Goal: Navigation & Orientation: Find specific page/section

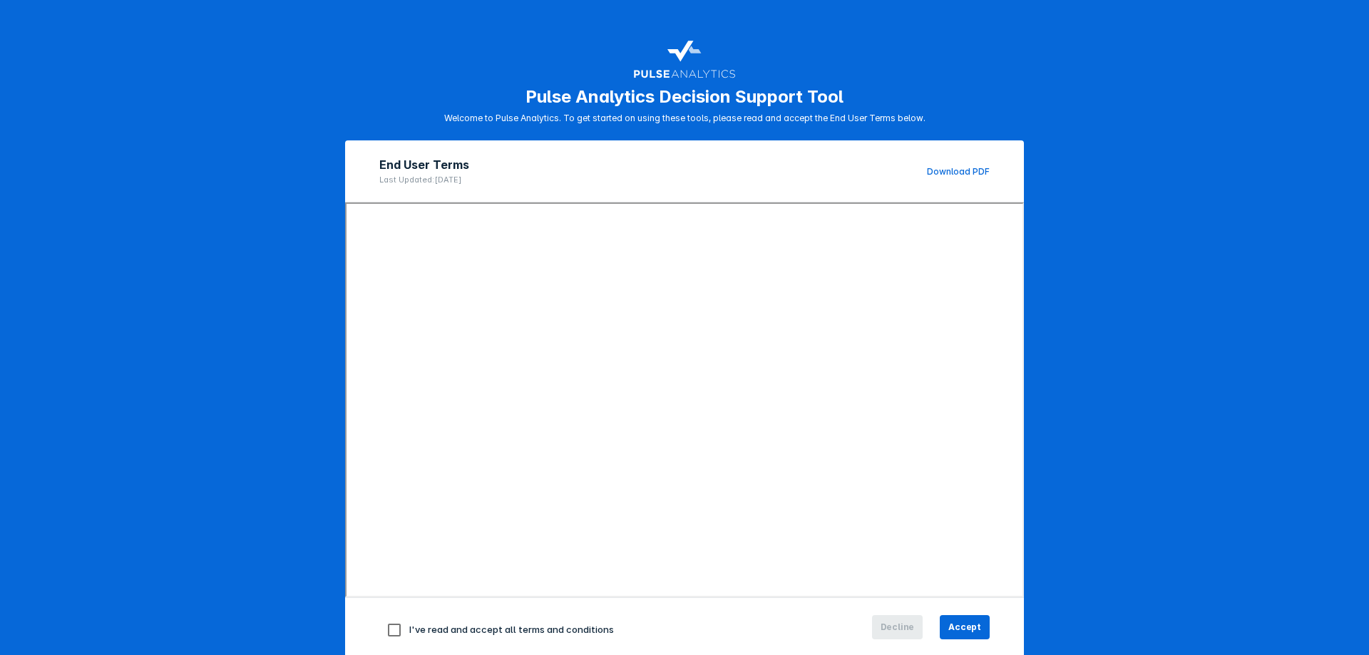
click at [394, 630] on input "checkbox" at bounding box center [394, 630] width 30 height 30
checkbox input "true"
click at [978, 625] on button "Accept" at bounding box center [965, 627] width 50 height 24
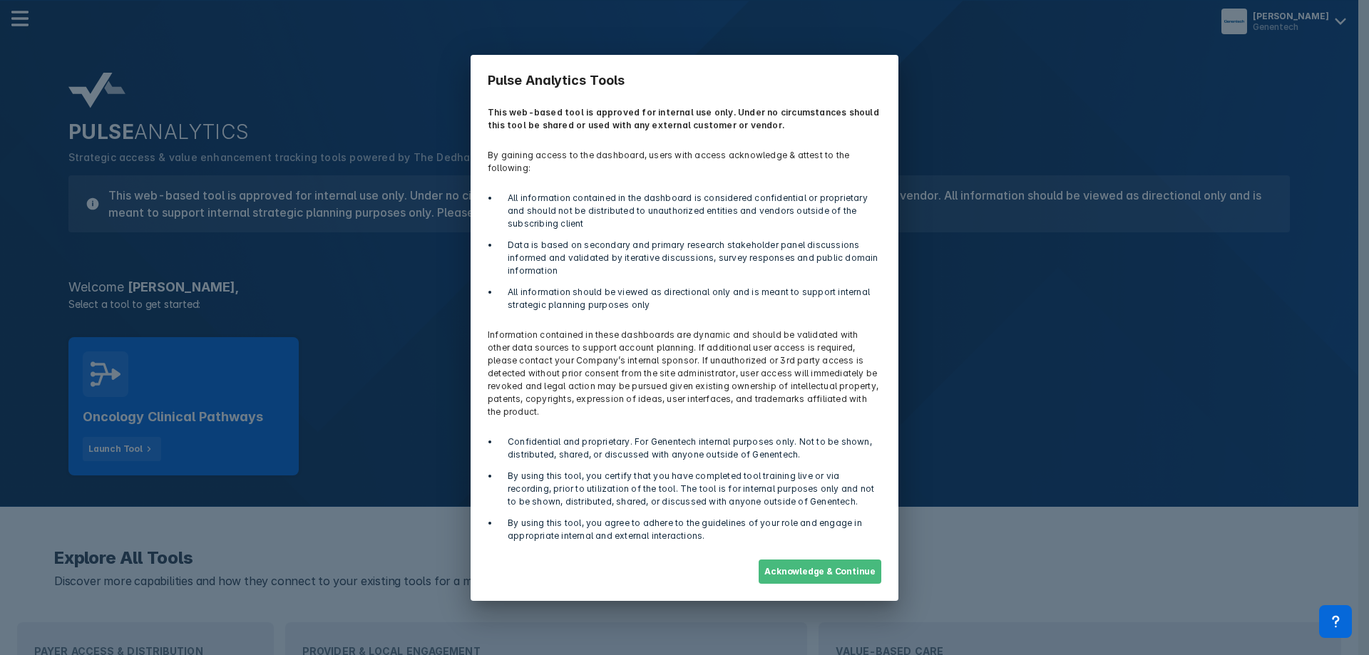
click at [832, 560] on button "Acknowledge & Continue" at bounding box center [820, 572] width 123 height 24
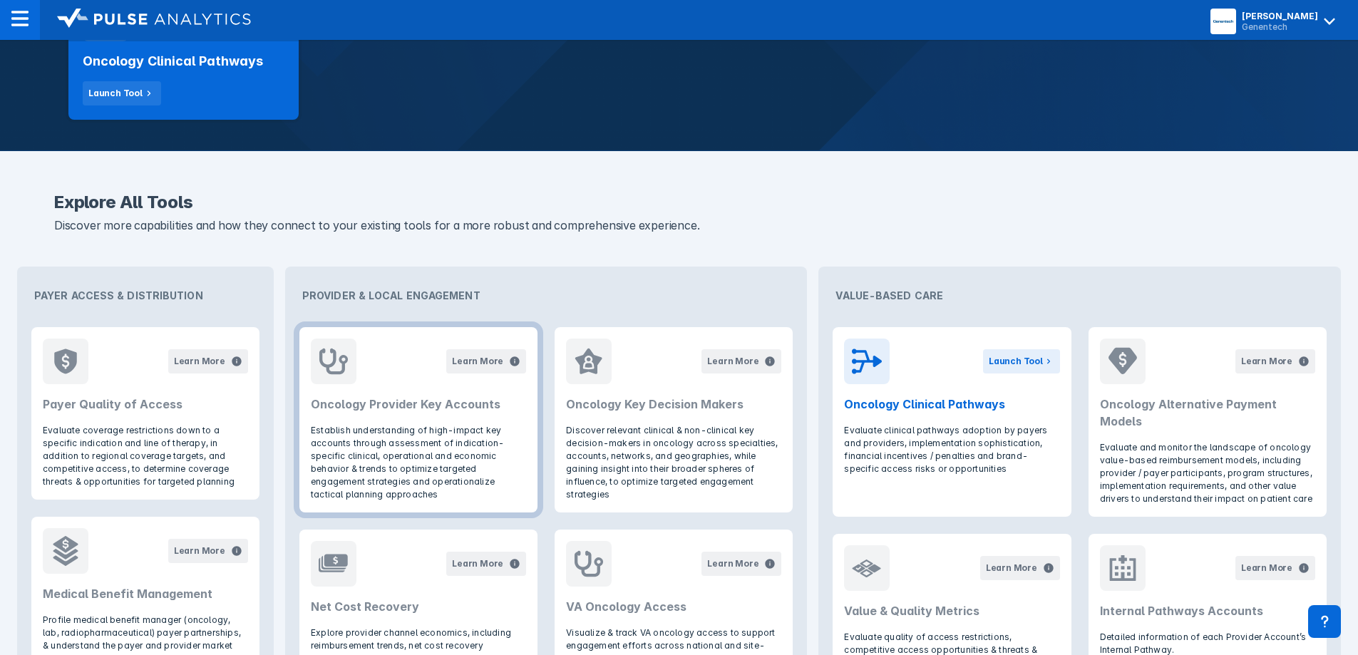
scroll to position [357, 0]
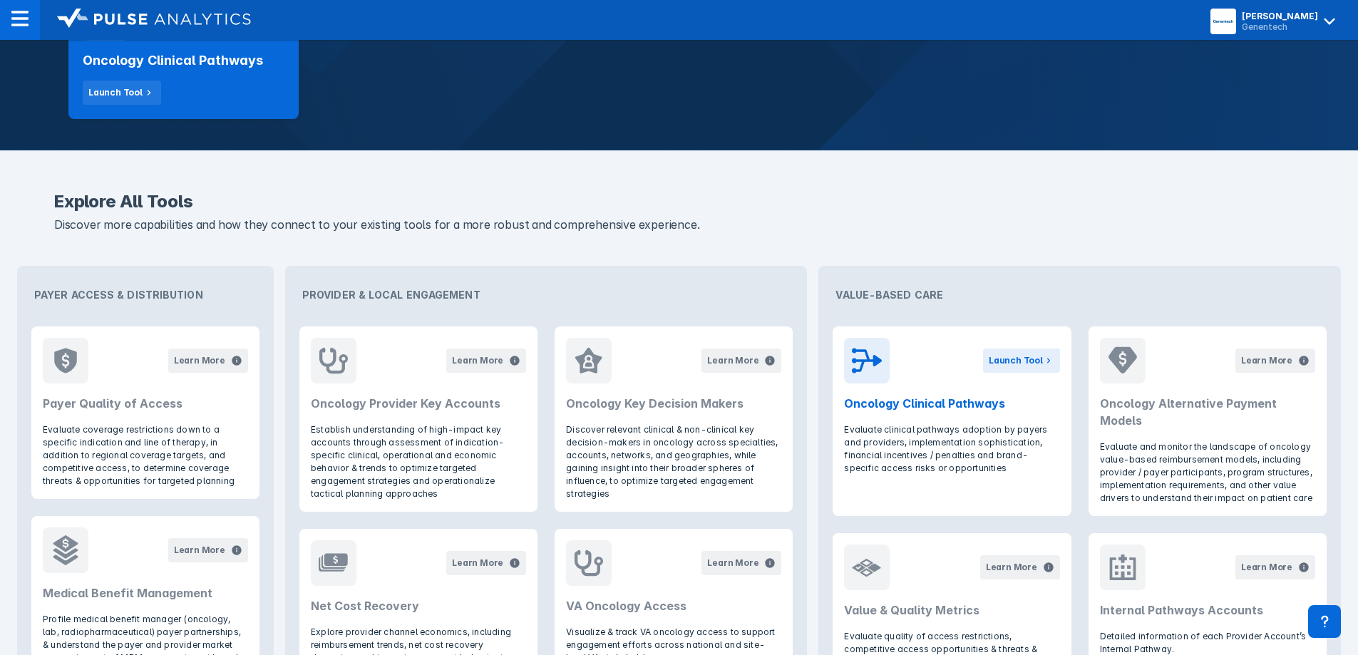
click at [299, 160] on div "Explore All Tools Discover more capabilities and how they connect to your exist…" at bounding box center [679, 557] width 1358 height 814
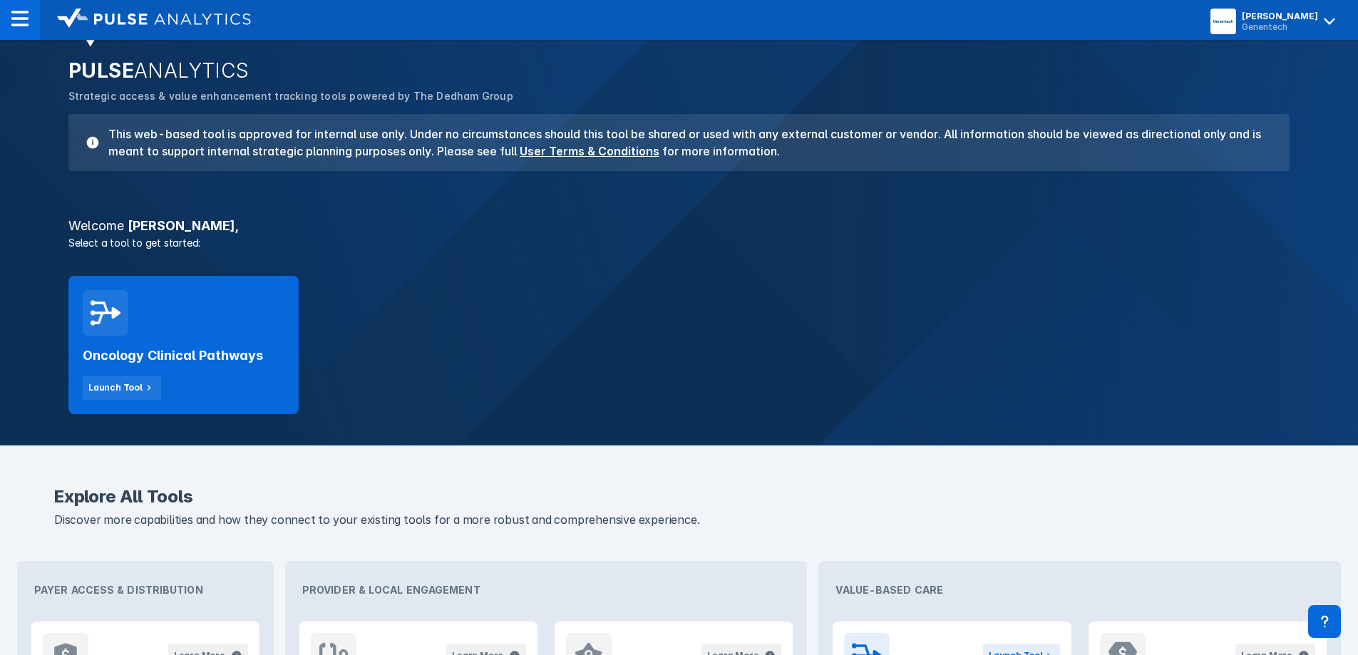
scroll to position [0, 0]
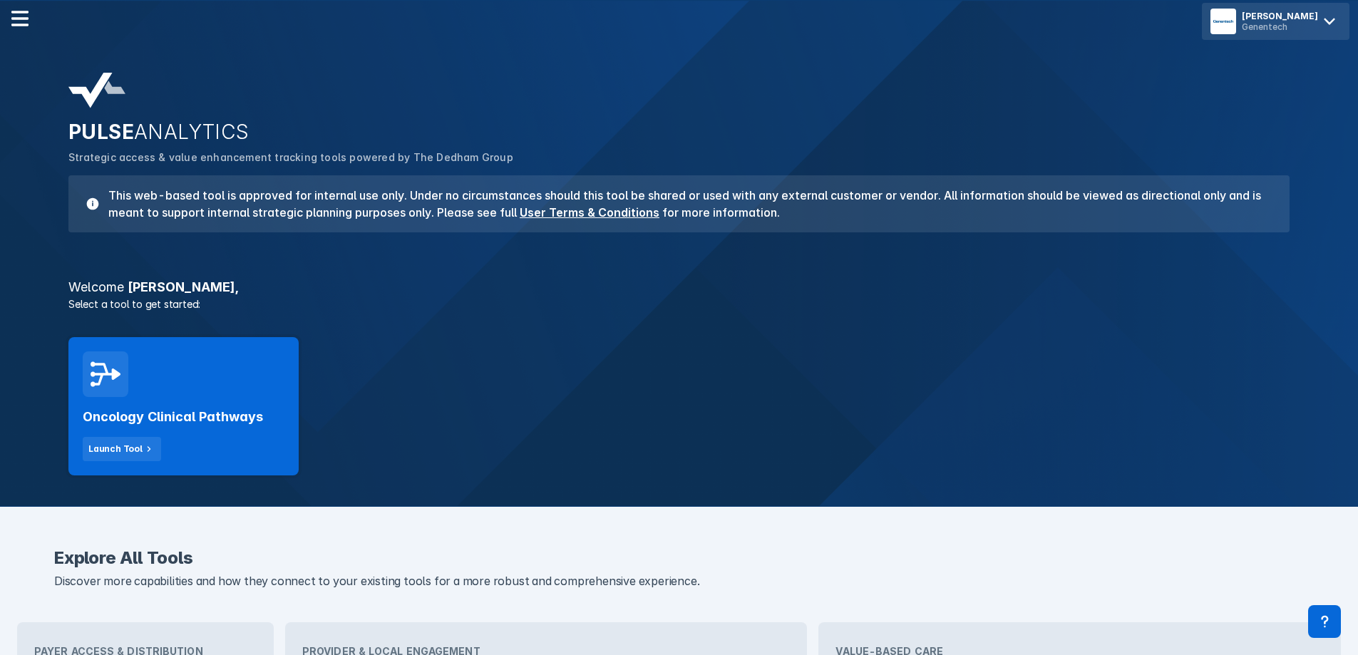
click at [1301, 29] on div "Genentech" at bounding box center [1280, 26] width 76 height 11
click at [1083, 53] on div "PULSE ANALYTICS Strategic access & value enhancement tracking tools powered by …" at bounding box center [679, 253] width 1358 height 507
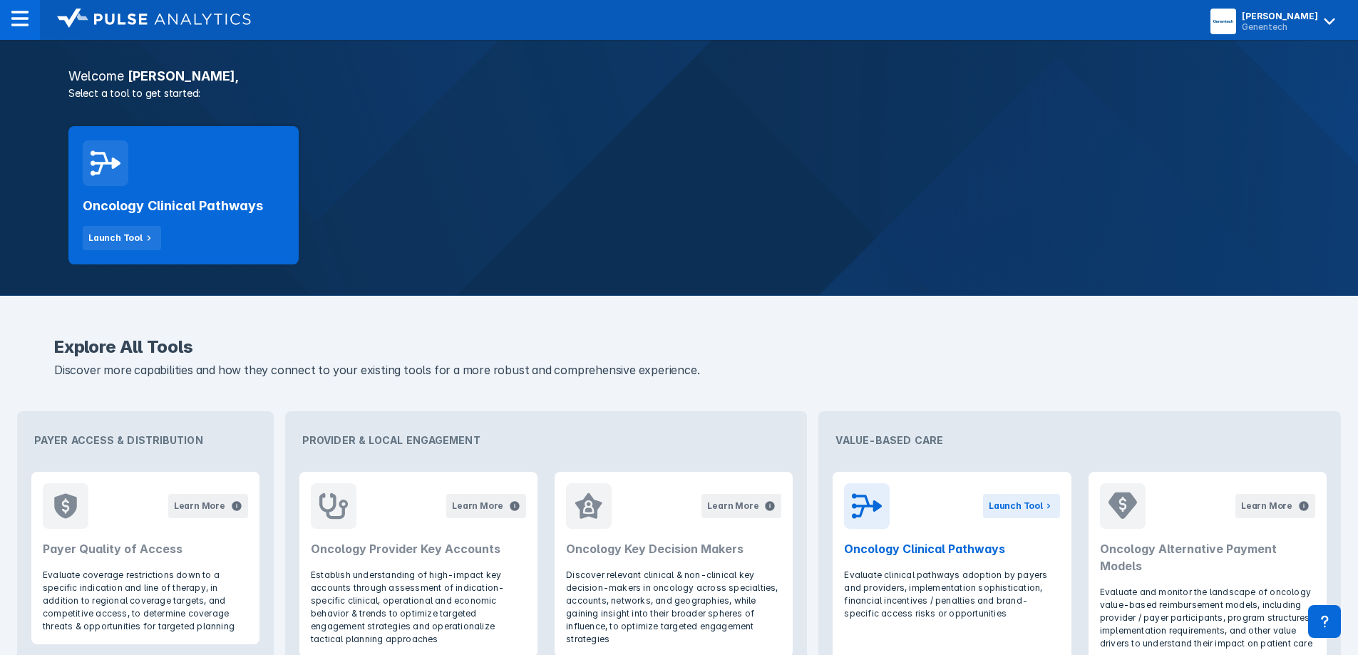
scroll to position [214, 0]
